Goal: Information Seeking & Learning: Learn about a topic

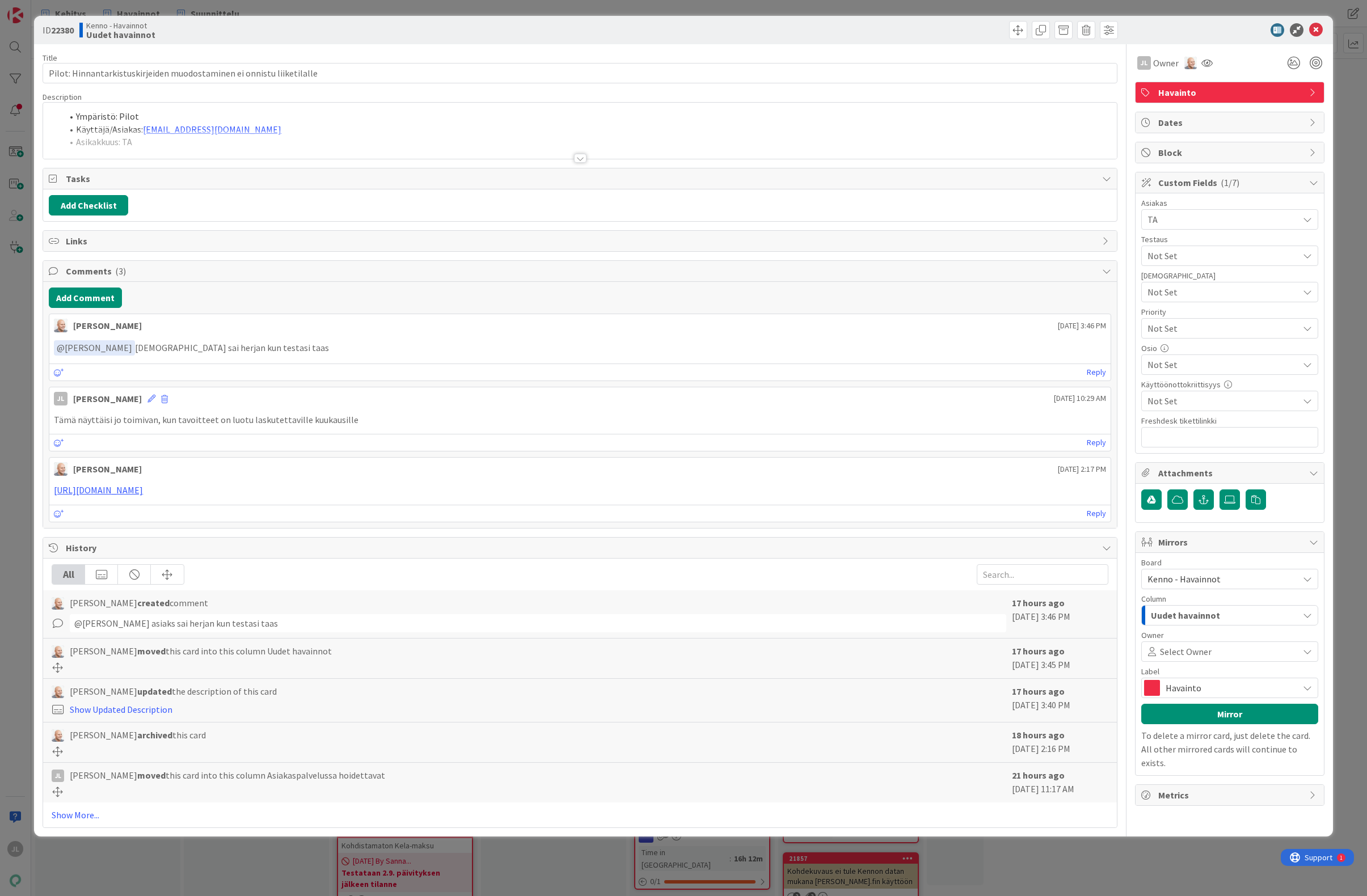
click at [699, 141] on div at bounding box center [580, 144] width 1074 height 29
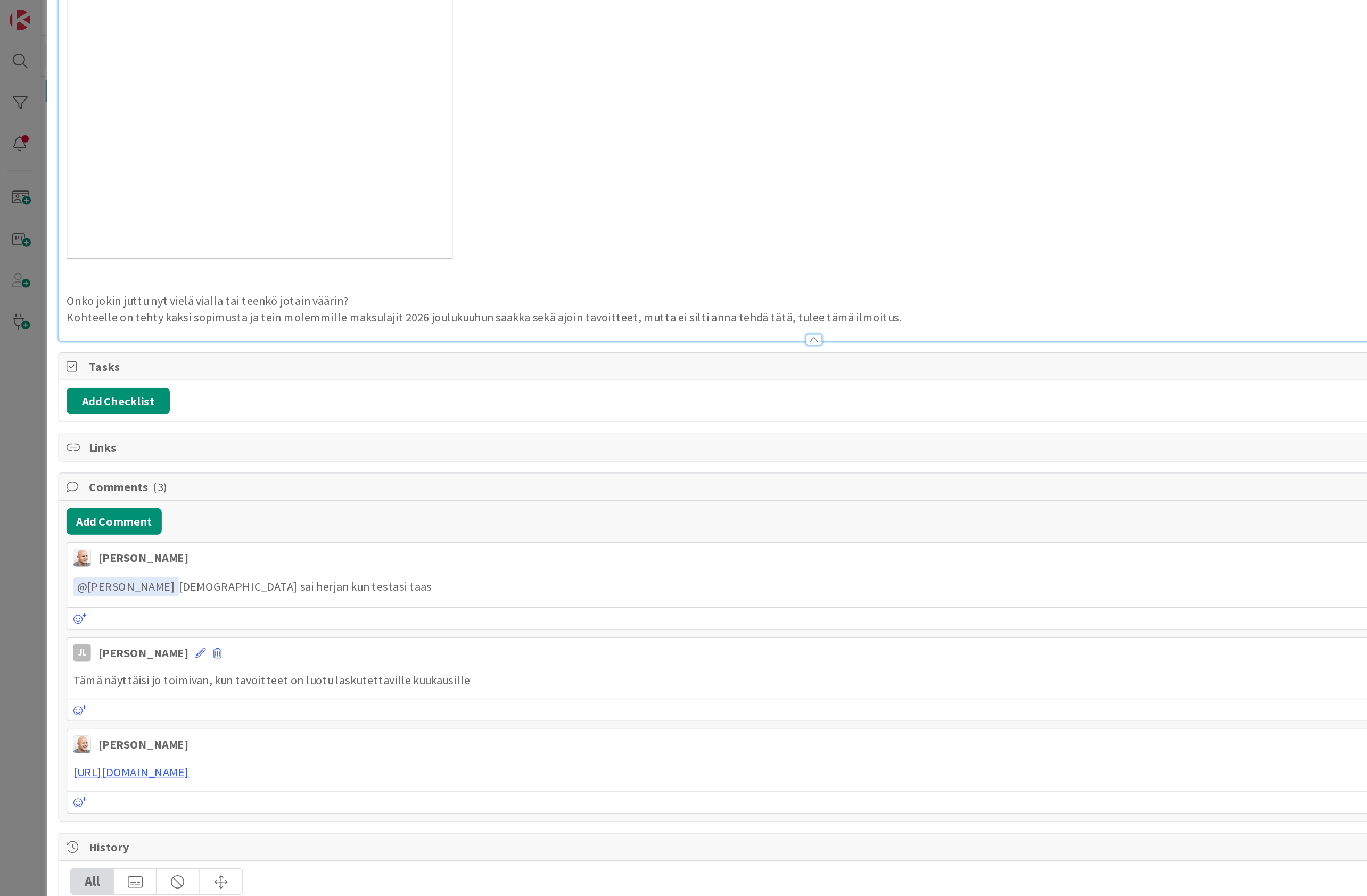
scroll to position [1176, 0]
